Goal: Book appointment/travel/reservation

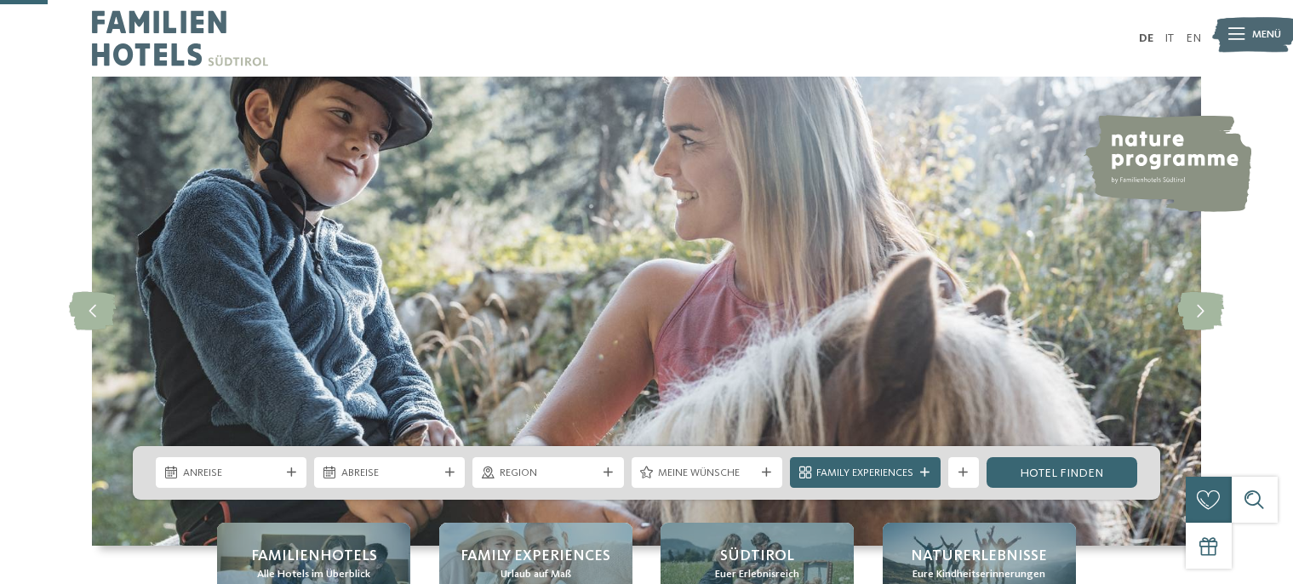
scroll to position [239, 0]
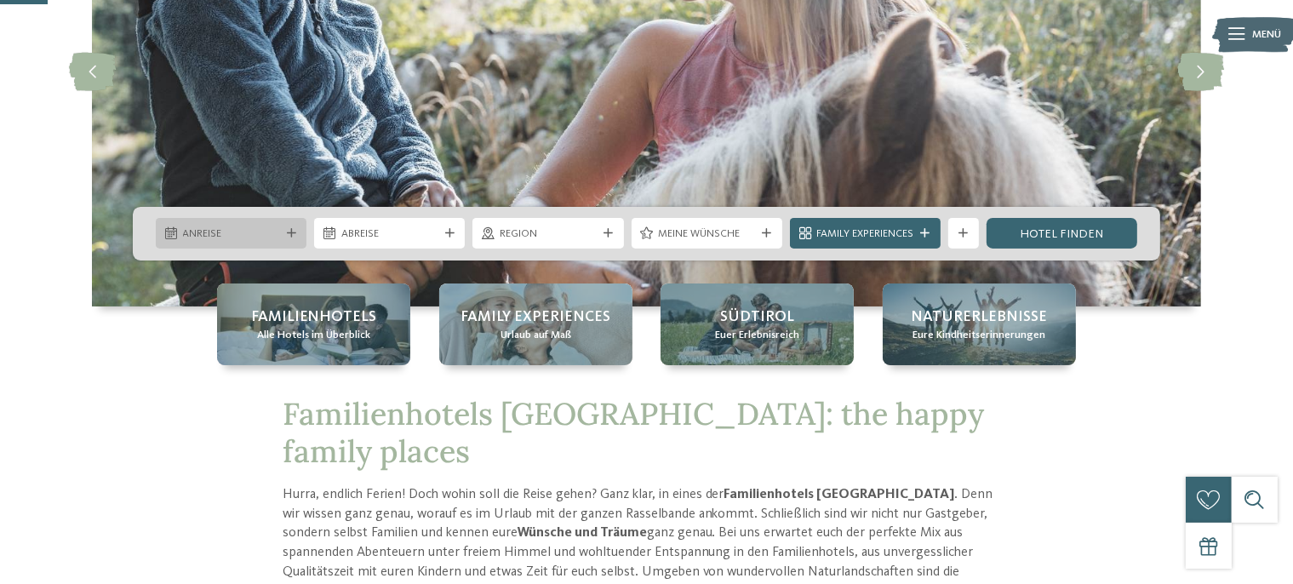
click at [237, 232] on span "Anreise" at bounding box center [231, 233] width 97 height 15
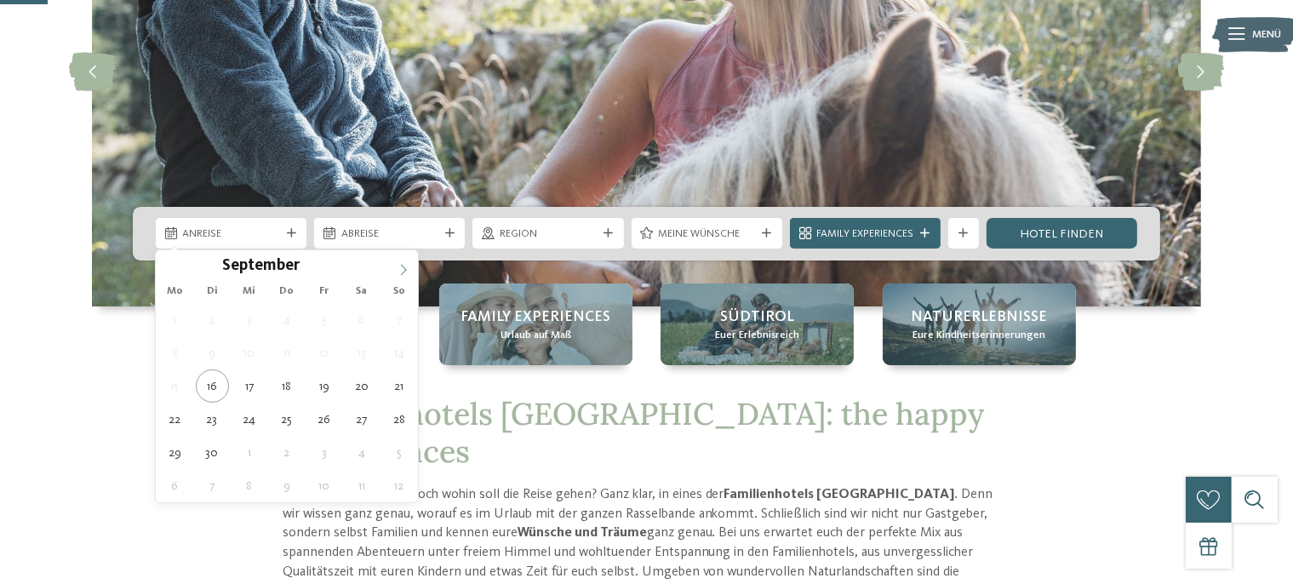
click at [398, 269] on icon at bounding box center [404, 270] width 12 height 12
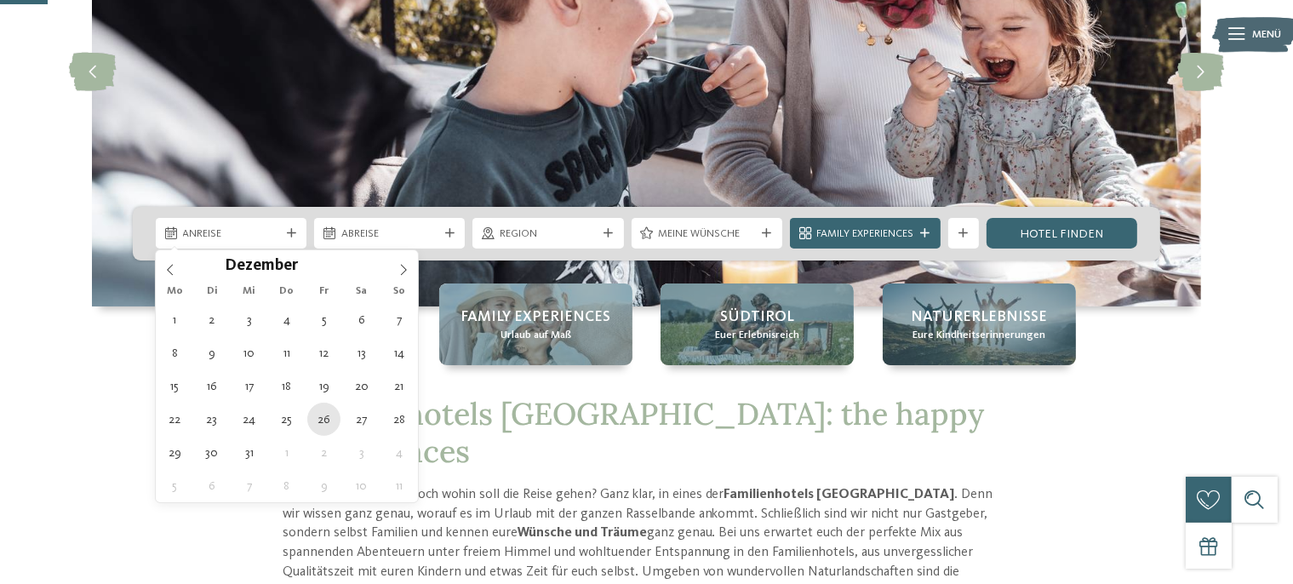
type div "[DATE]"
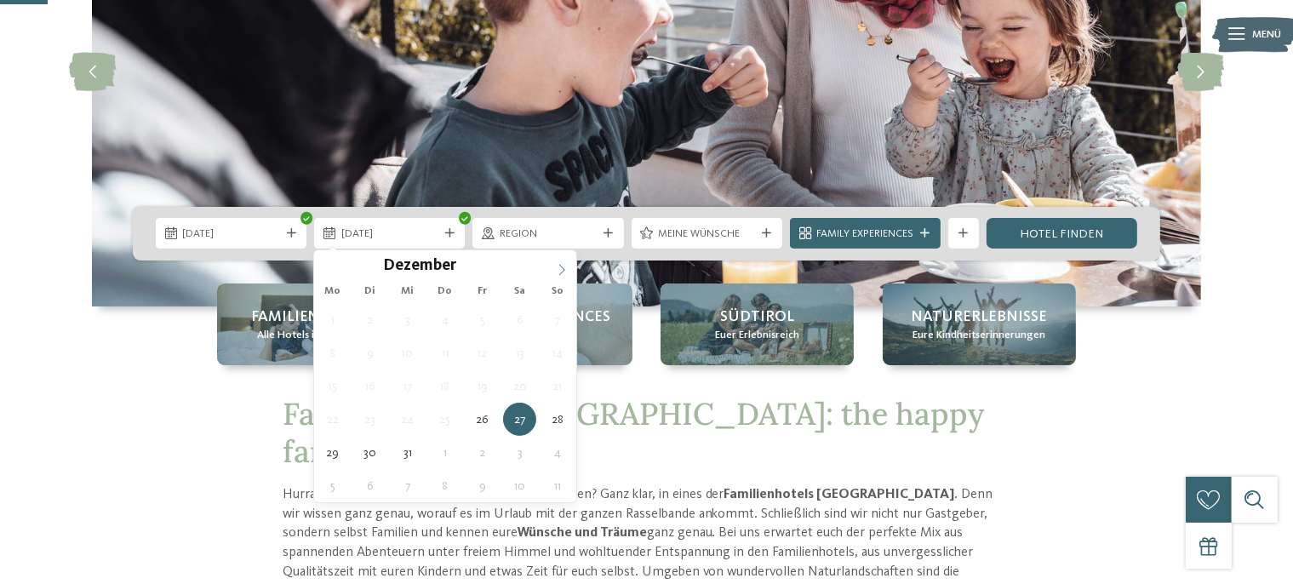
type input "****"
click at [564, 269] on icon at bounding box center [562, 269] width 6 height 11
type div "[DATE]"
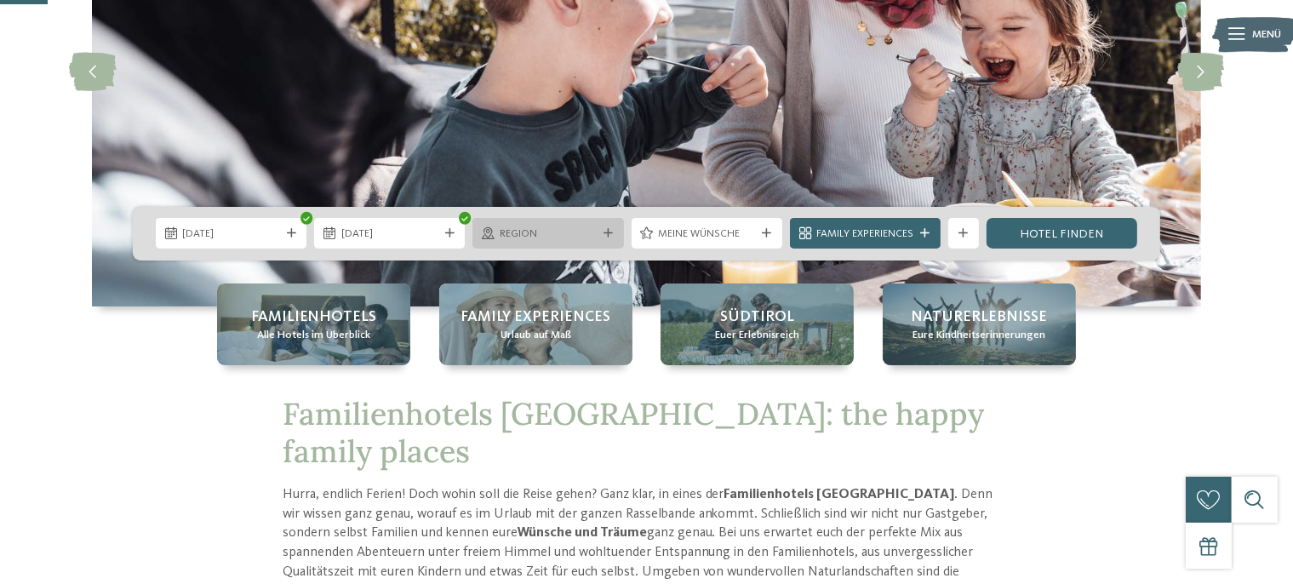
click at [555, 226] on div "Region" at bounding box center [548, 234] width 105 height 16
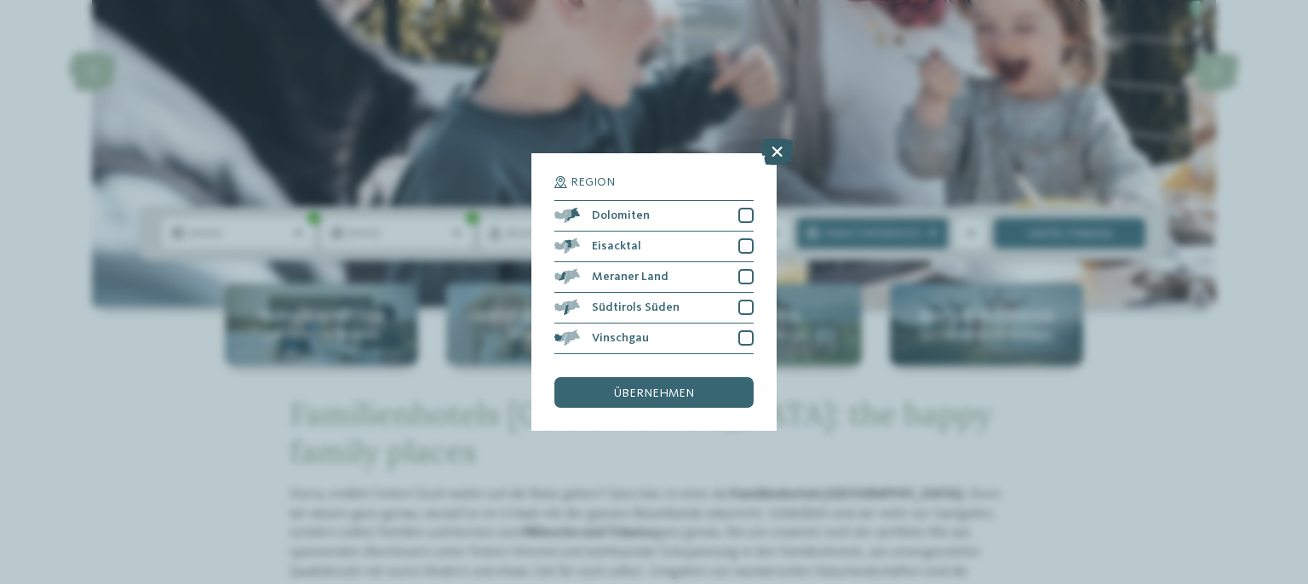
click at [777, 151] on icon at bounding box center [776, 151] width 33 height 27
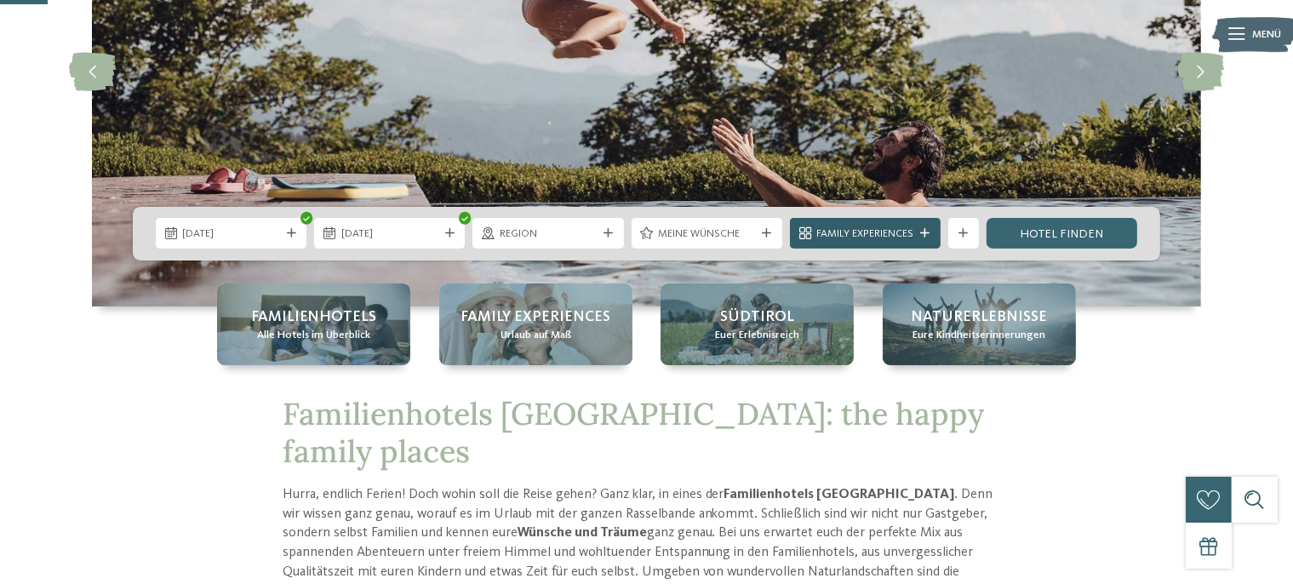
click at [840, 232] on span "Family Experiences" at bounding box center [865, 233] width 97 height 15
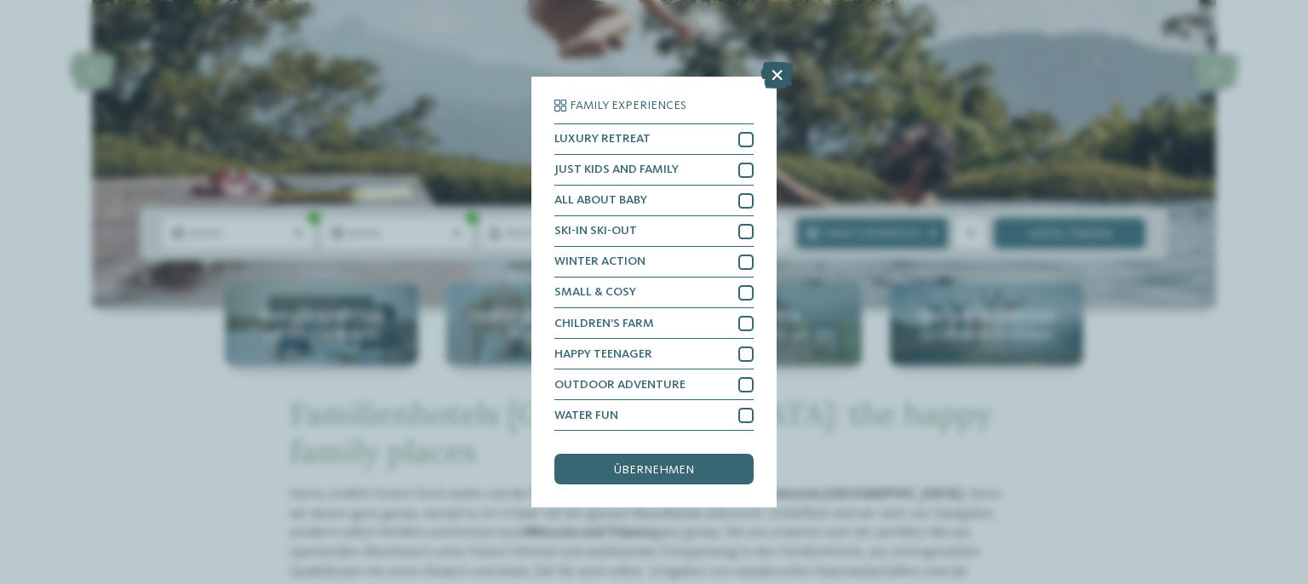
click at [778, 77] on icon at bounding box center [776, 74] width 33 height 27
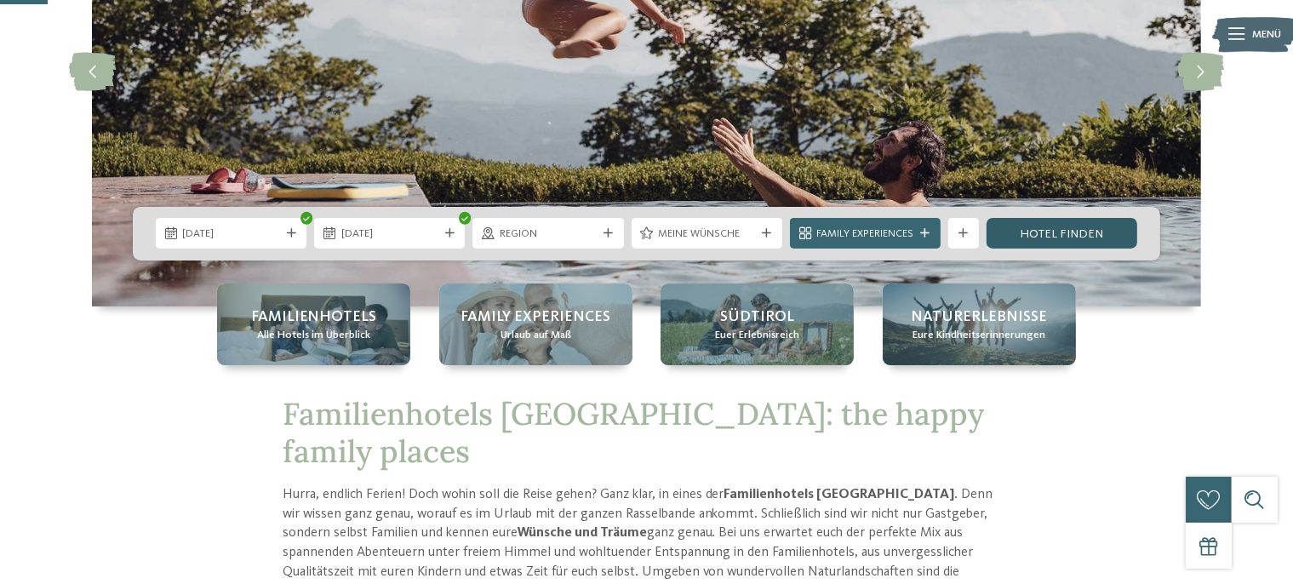
click at [1095, 228] on link "Hotel finden" at bounding box center [1062, 233] width 151 height 31
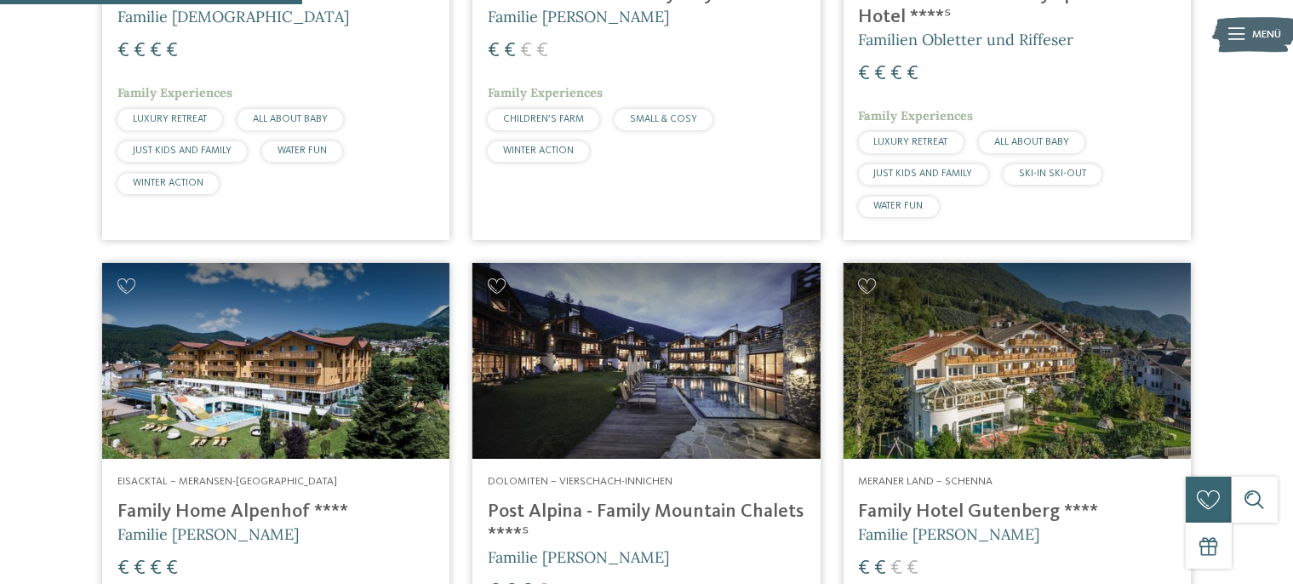
scroll to position [973, 0]
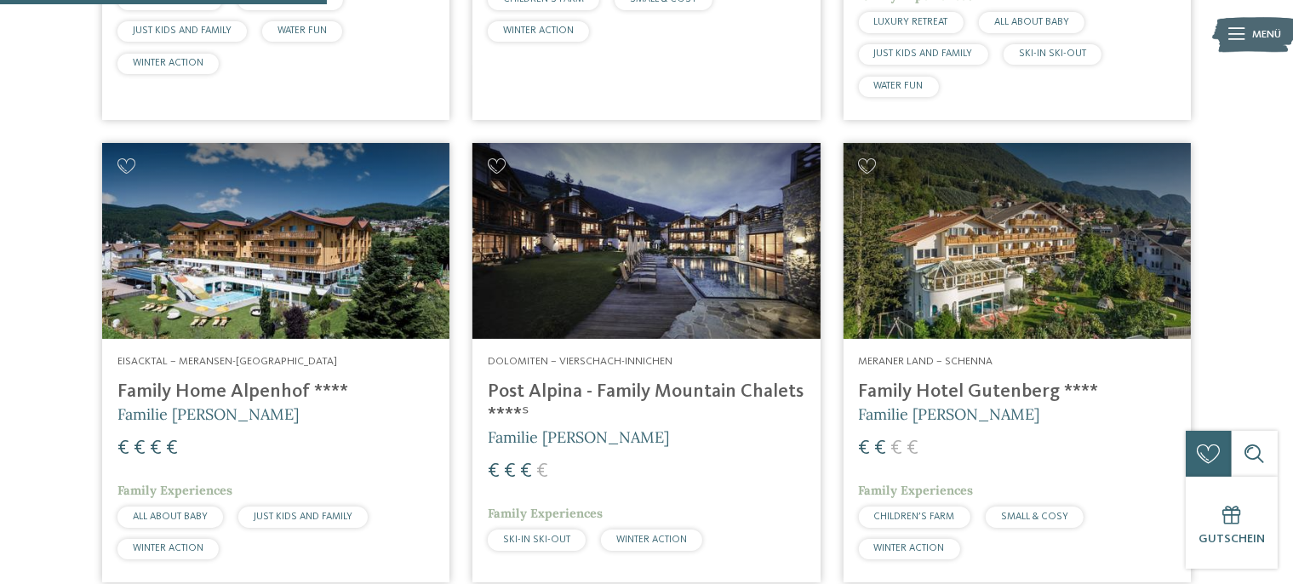
click at [1000, 404] on h5 "Familie [PERSON_NAME]" at bounding box center [1017, 414] width 317 height 21
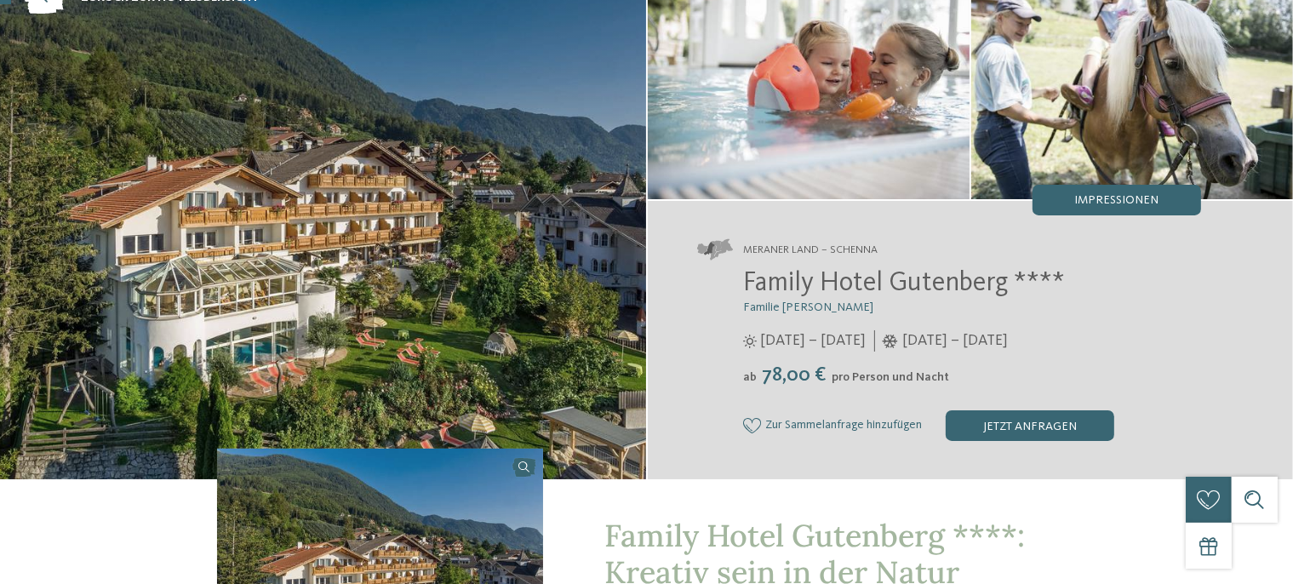
scroll to position [119, 0]
